Goal: Information Seeking & Learning: Learn about a topic

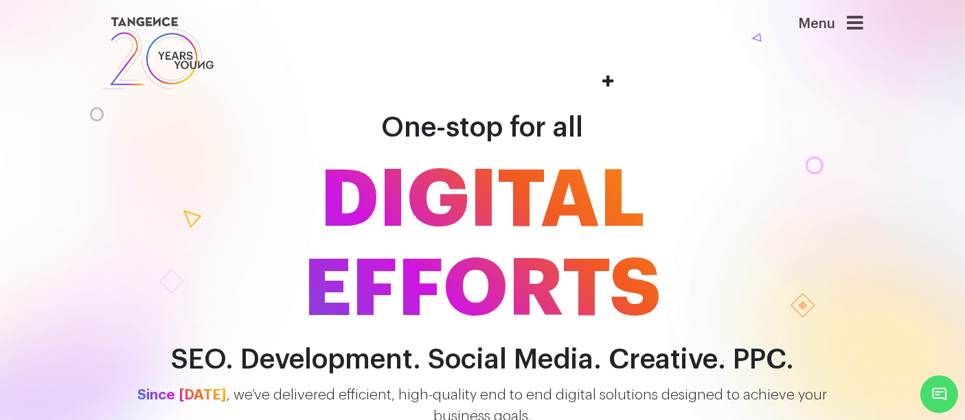
click at [852, 28] on div "Menu" at bounding box center [809, 31] width 110 height 34
click at [856, 25] on icon at bounding box center [855, 23] width 16 height 19
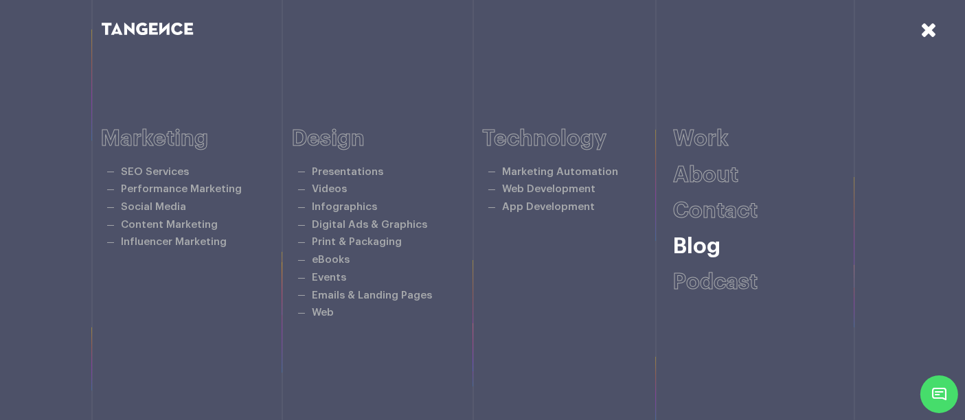
click at [709, 244] on link "Blog" at bounding box center [696, 247] width 47 height 22
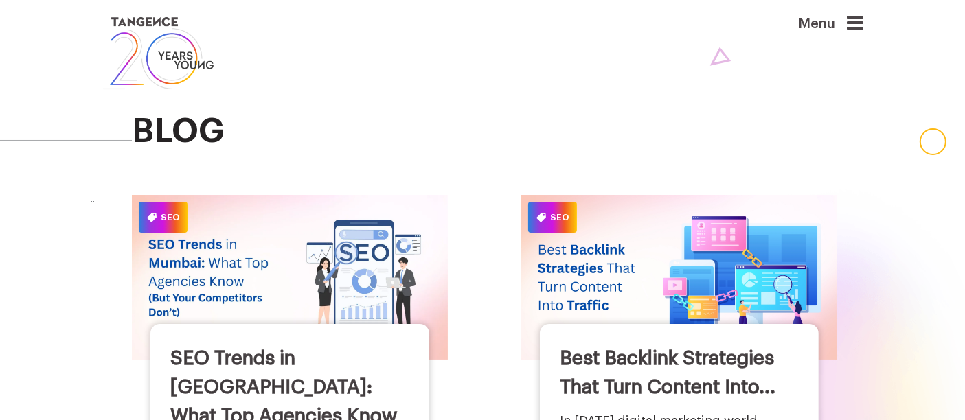
scroll to position [50, 0]
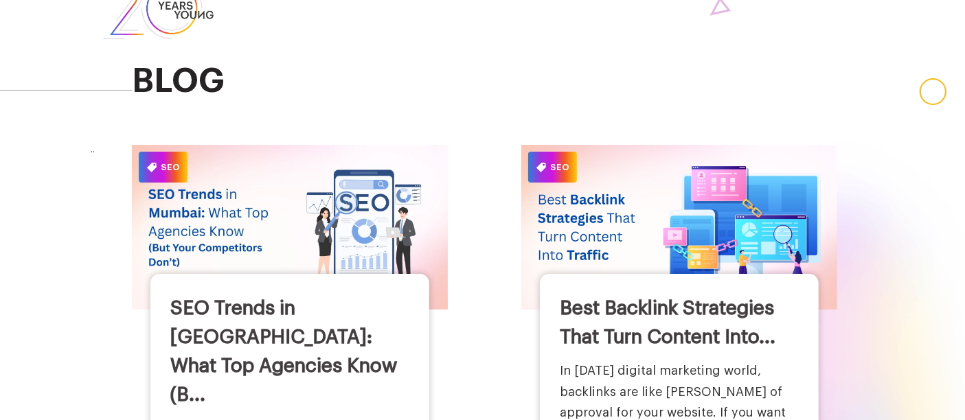
click at [323, 223] on img at bounding box center [290, 227] width 317 height 164
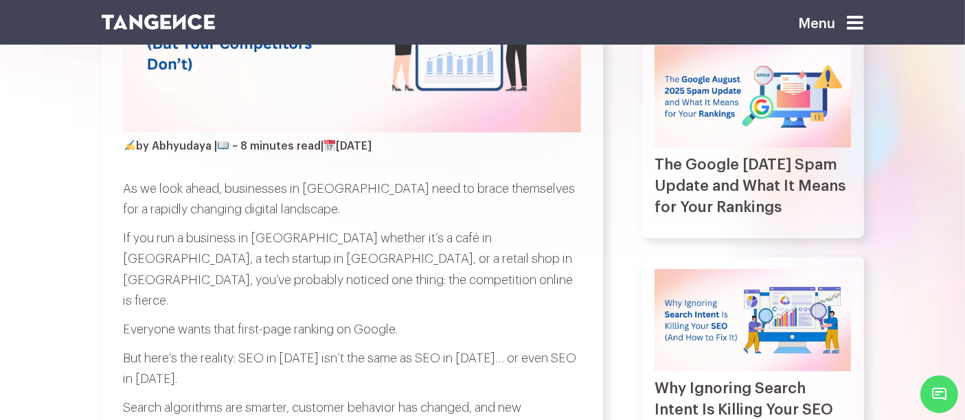
scroll to position [413, 0]
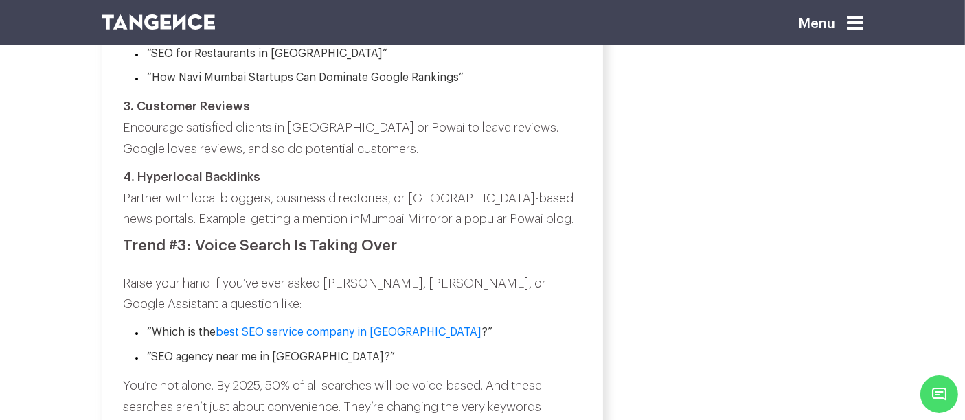
scroll to position [3085, 0]
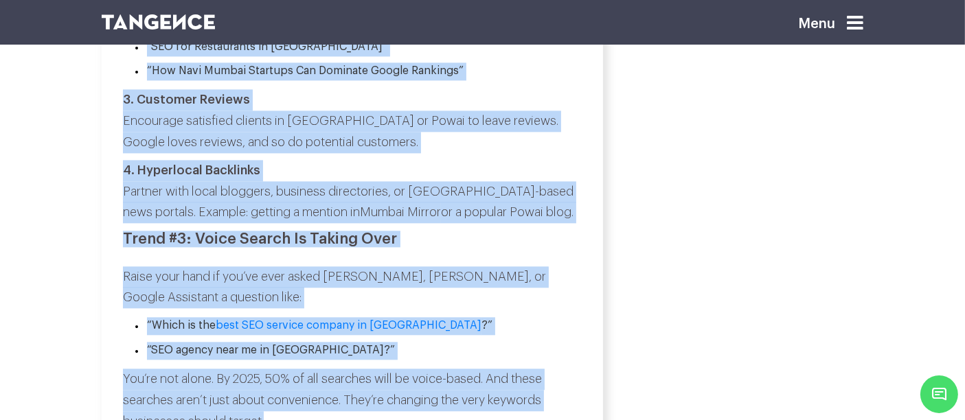
click at [282, 369] on p "You’re not alone. By 2025, 50% of all searches will be voice-based. And these s…" at bounding box center [351, 400] width 457 height 63
copy div "As we look ahead, businesses in Mumbai need to brace themselves for a rapidly c…"
